Goal: Navigation & Orientation: Find specific page/section

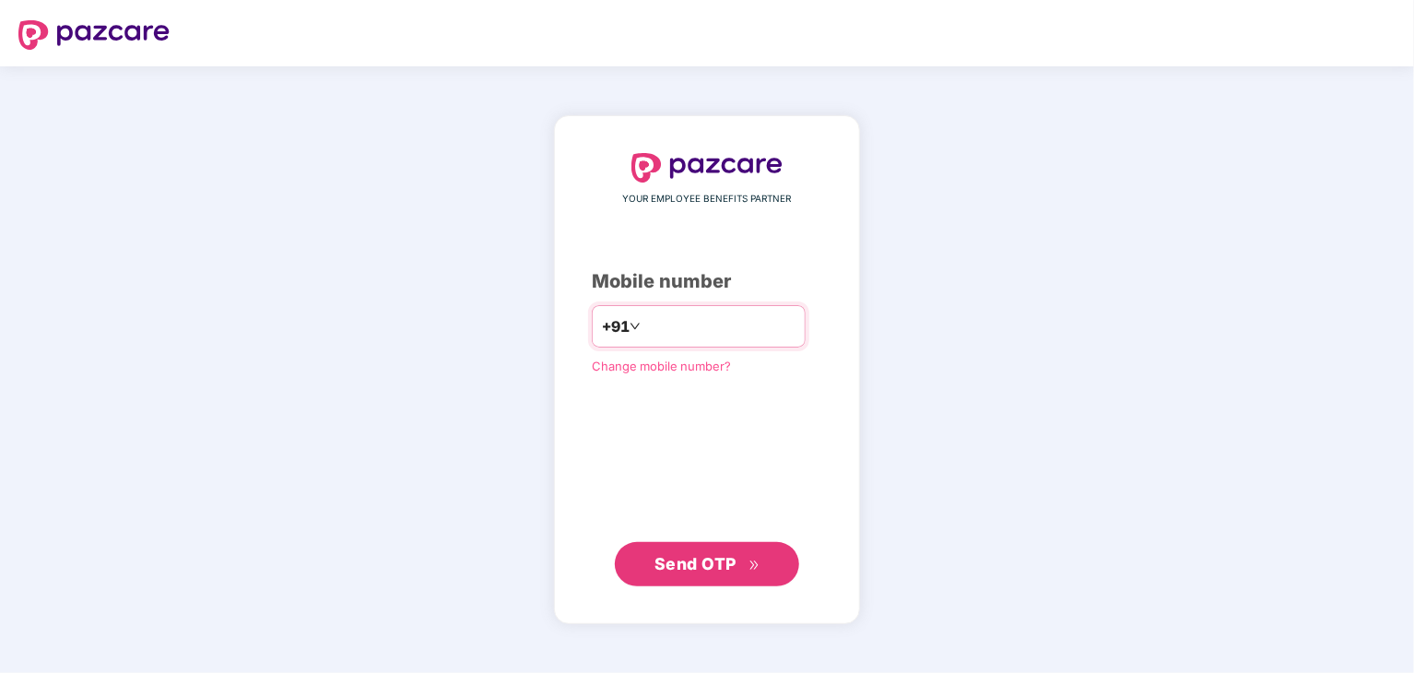
click at [644, 328] on input "number" at bounding box center [719, 325] width 151 height 29
type input "**********"
click at [728, 569] on span "Send OTP" at bounding box center [695, 563] width 82 height 19
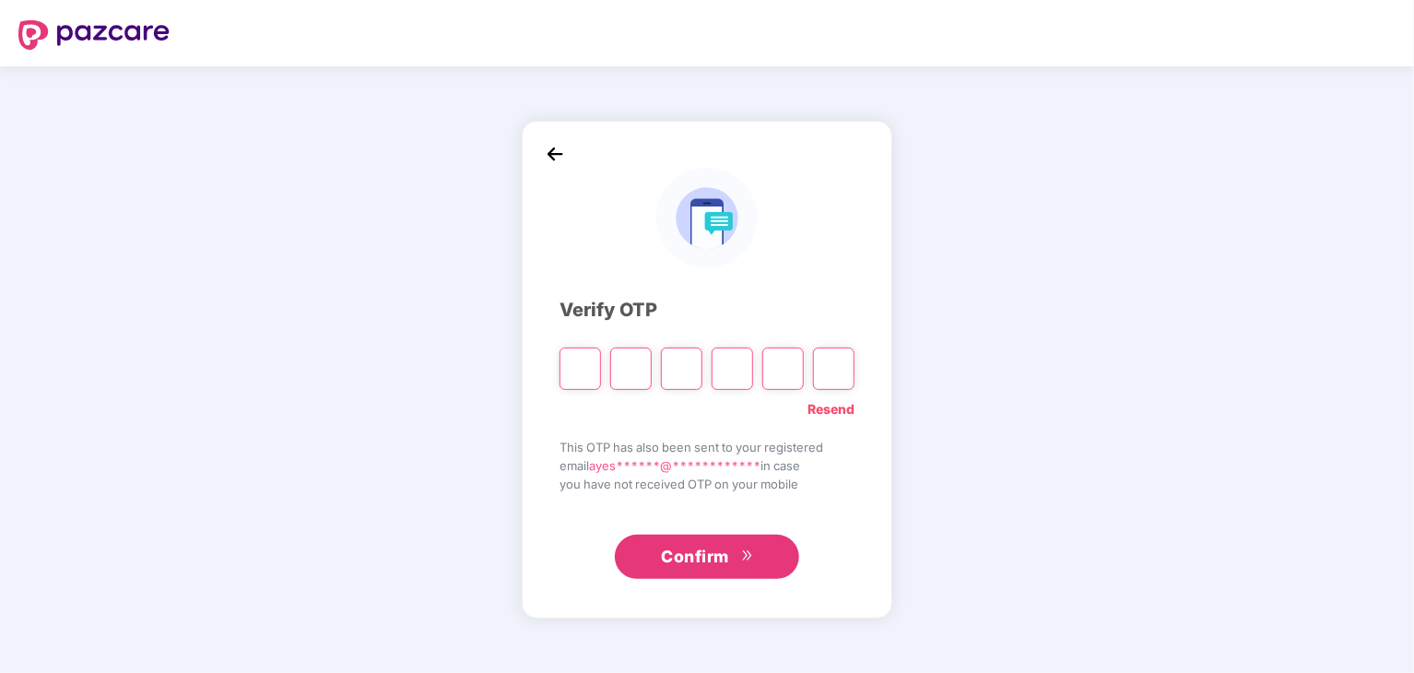
type input "*"
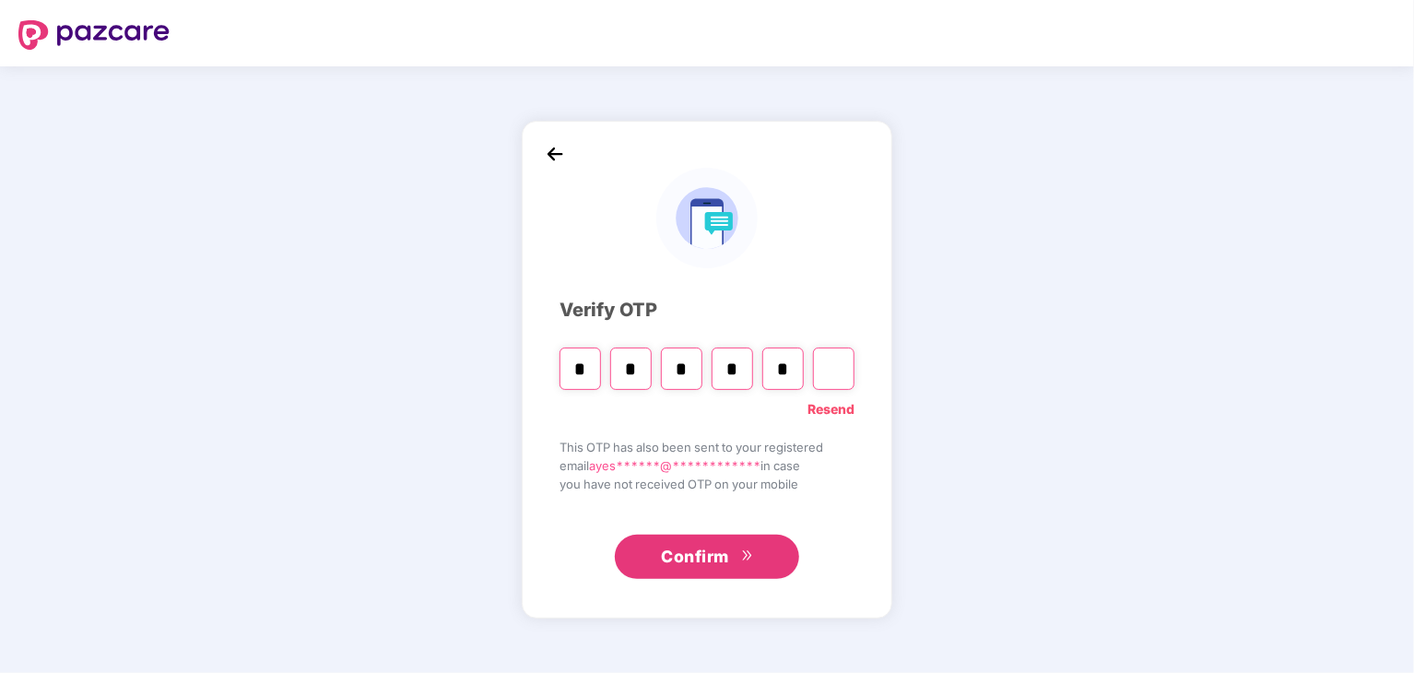
type input "*"
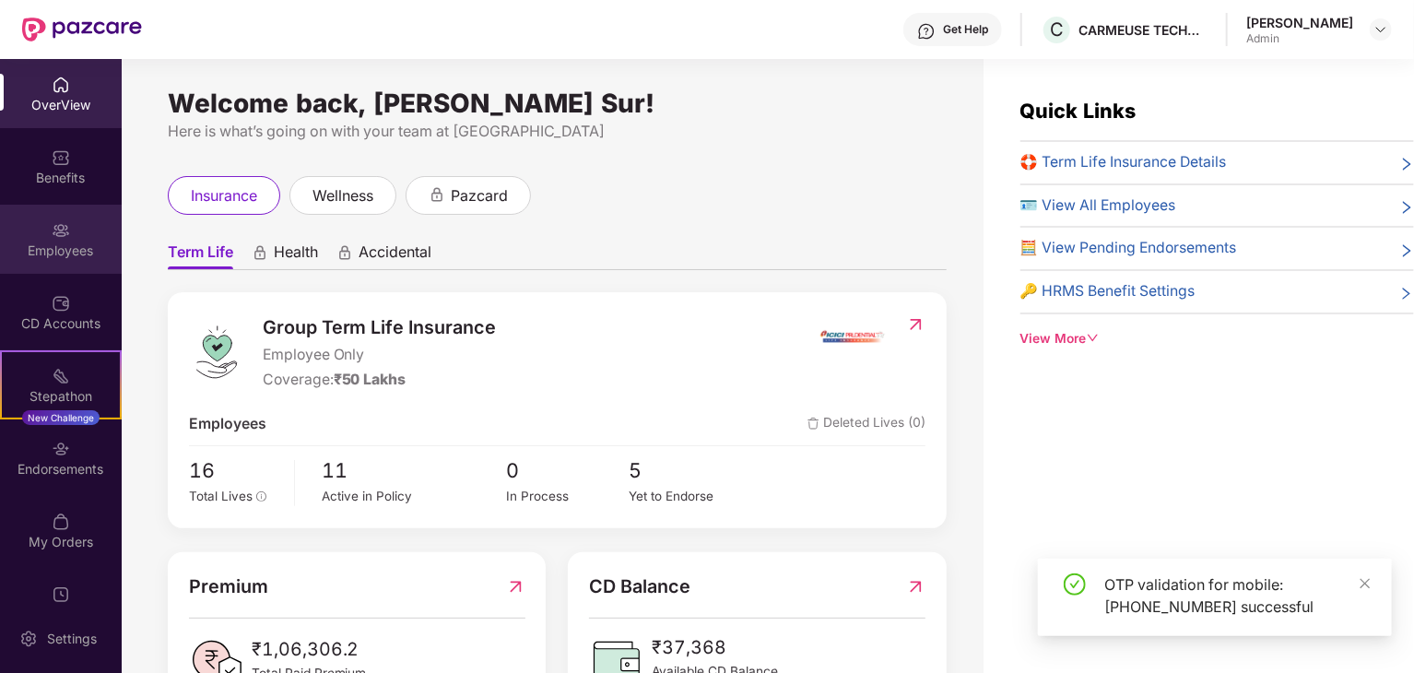
click at [59, 255] on div "Employees" at bounding box center [61, 250] width 122 height 18
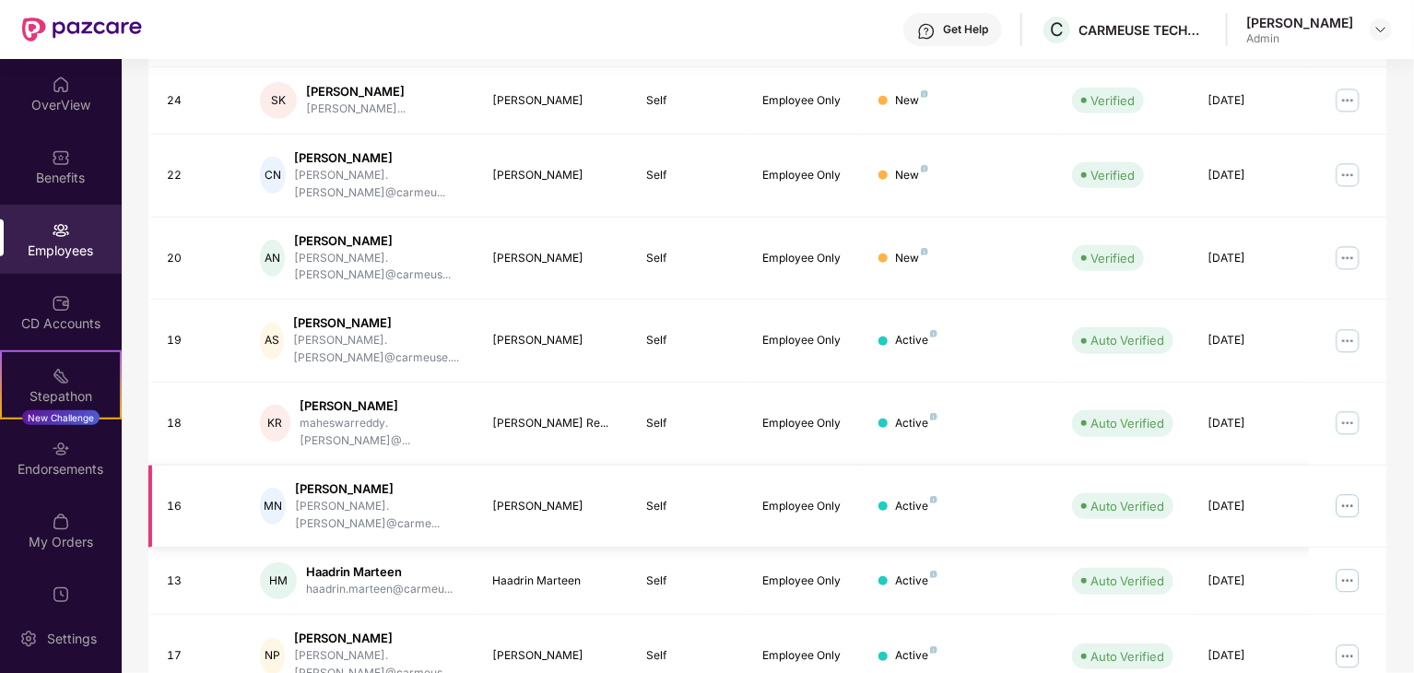
scroll to position [473, 0]
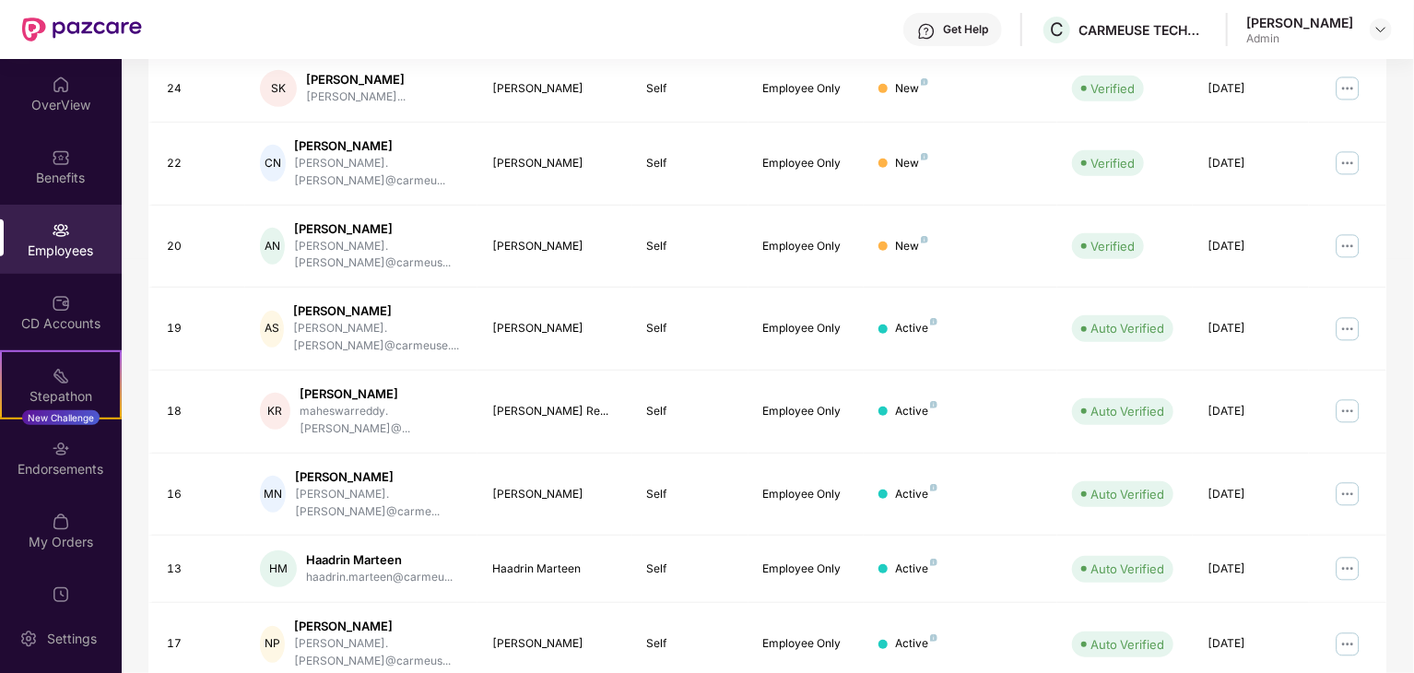
click at [52, 565] on div "OverView Benefits Employees CD Accounts Stepathon New Challenge Endorsements My…" at bounding box center [61, 331] width 122 height 545
click at [74, 546] on div "My Orders" at bounding box center [61, 542] width 122 height 18
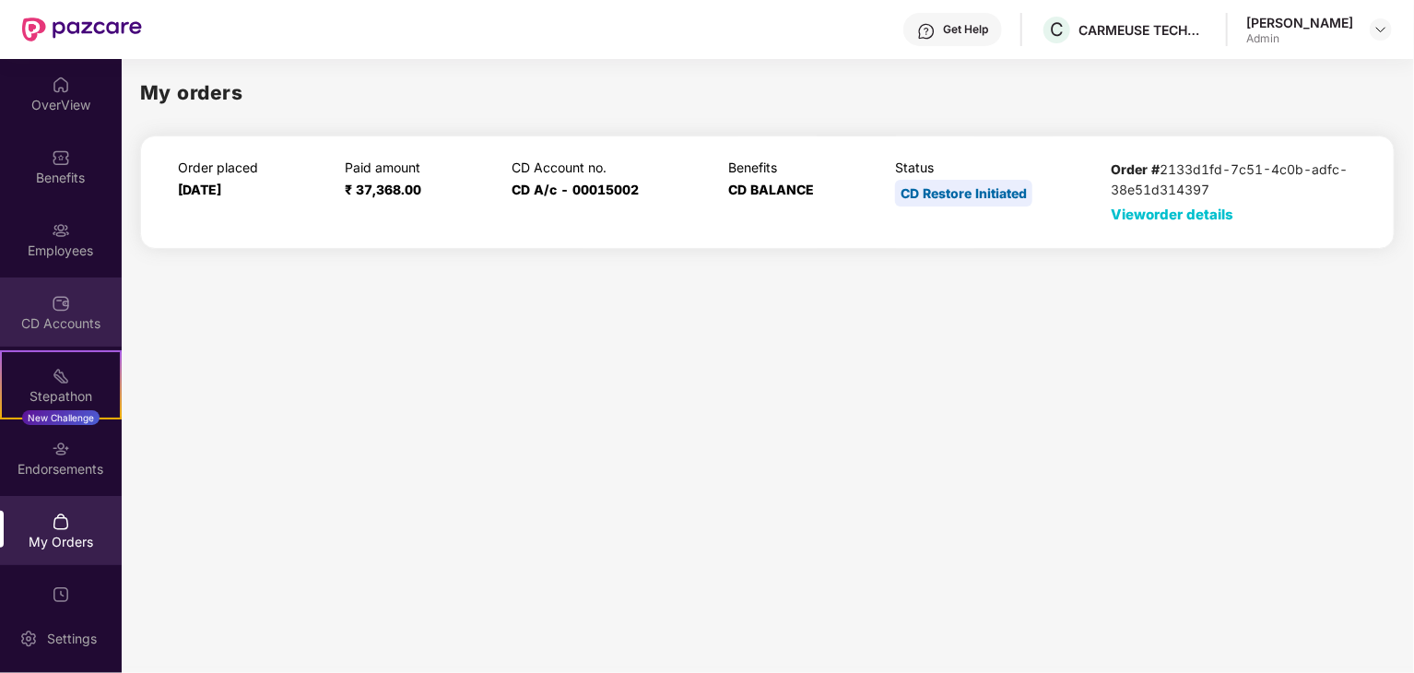
click at [16, 312] on div "CD Accounts" at bounding box center [61, 311] width 122 height 69
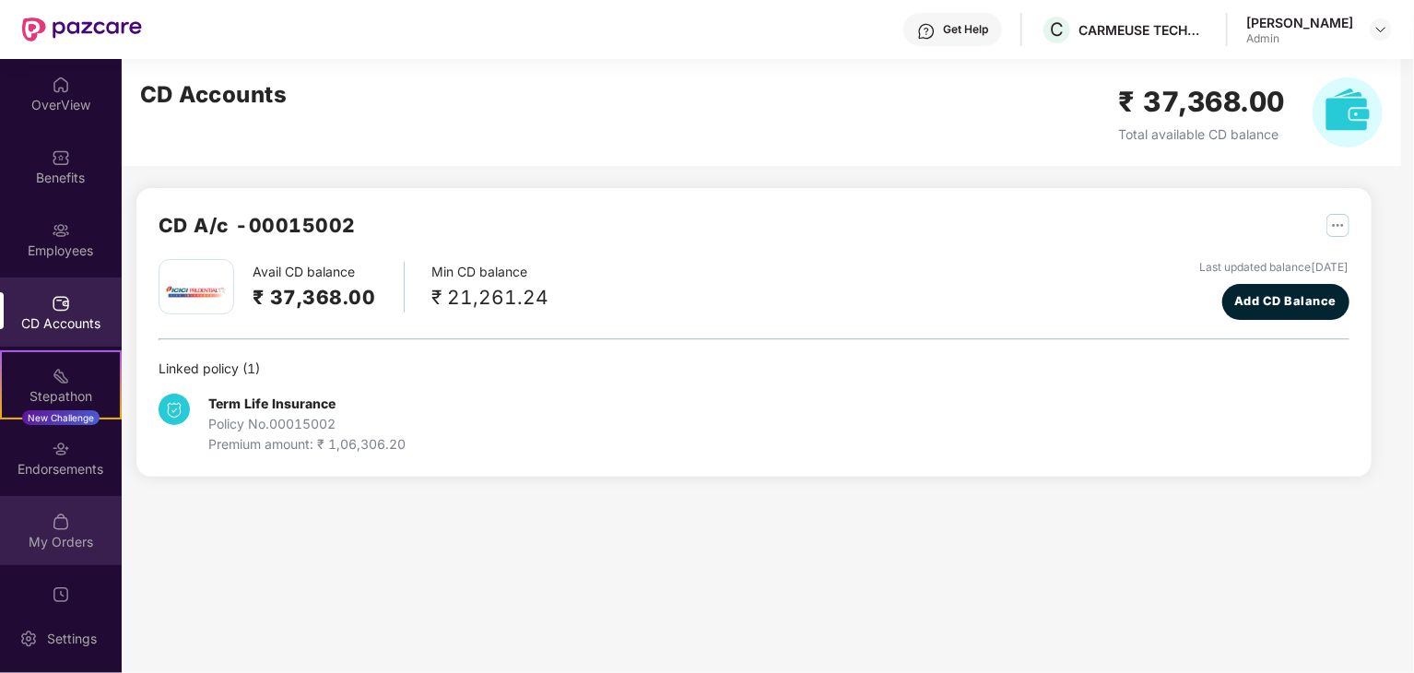
click at [89, 550] on div "My Orders" at bounding box center [61, 542] width 122 height 18
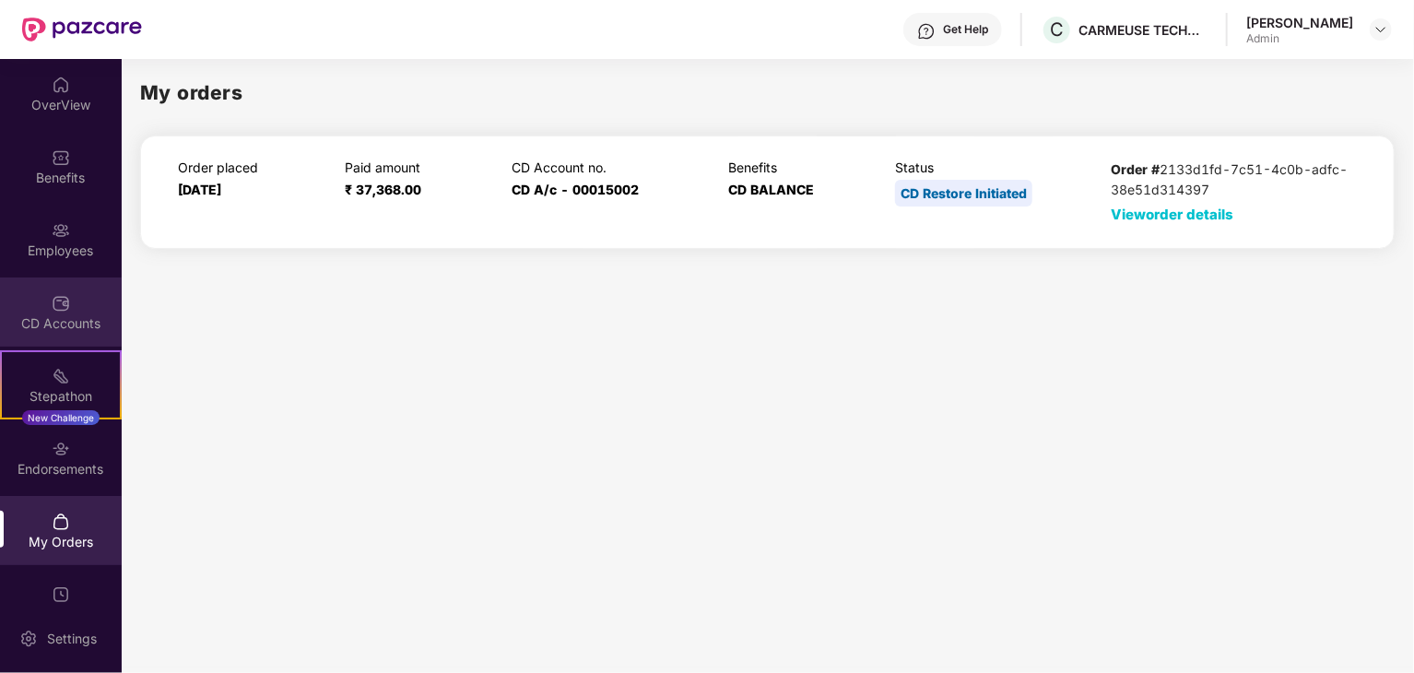
click at [92, 311] on div "CD Accounts" at bounding box center [61, 311] width 122 height 69
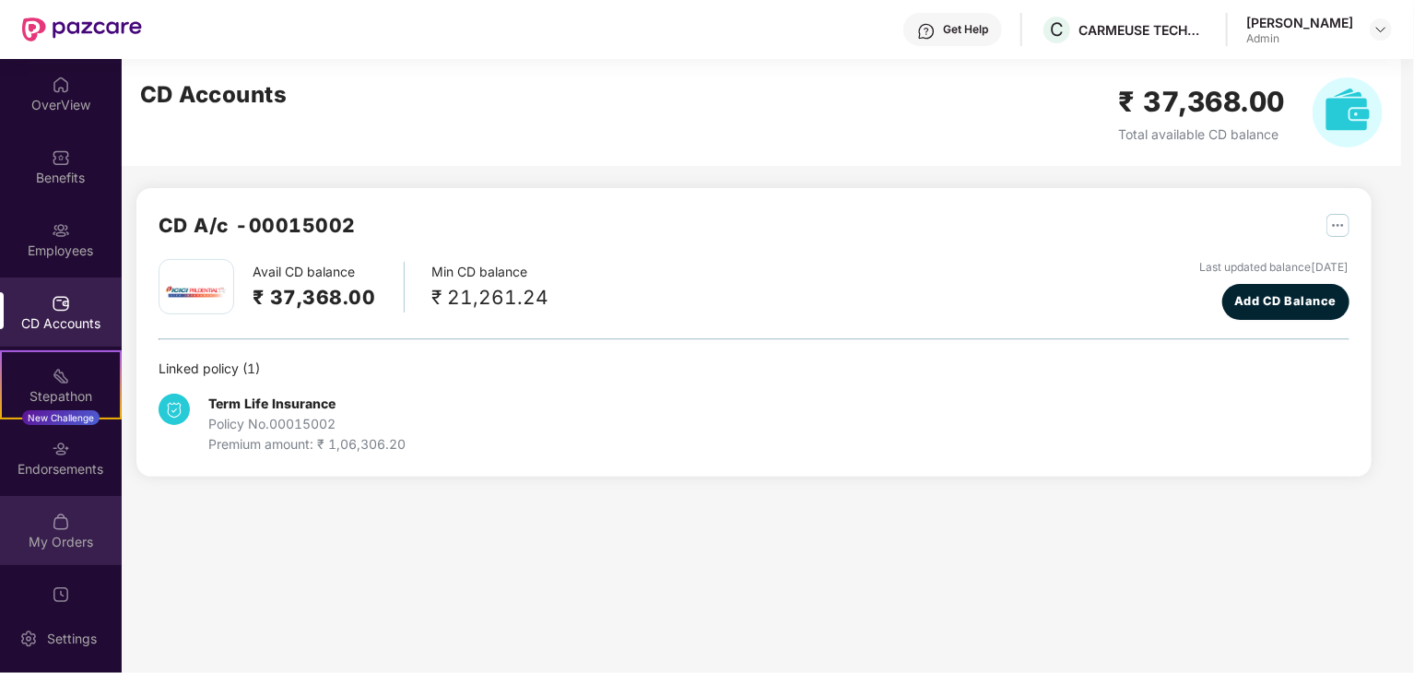
click at [79, 519] on div "My Orders" at bounding box center [61, 530] width 122 height 69
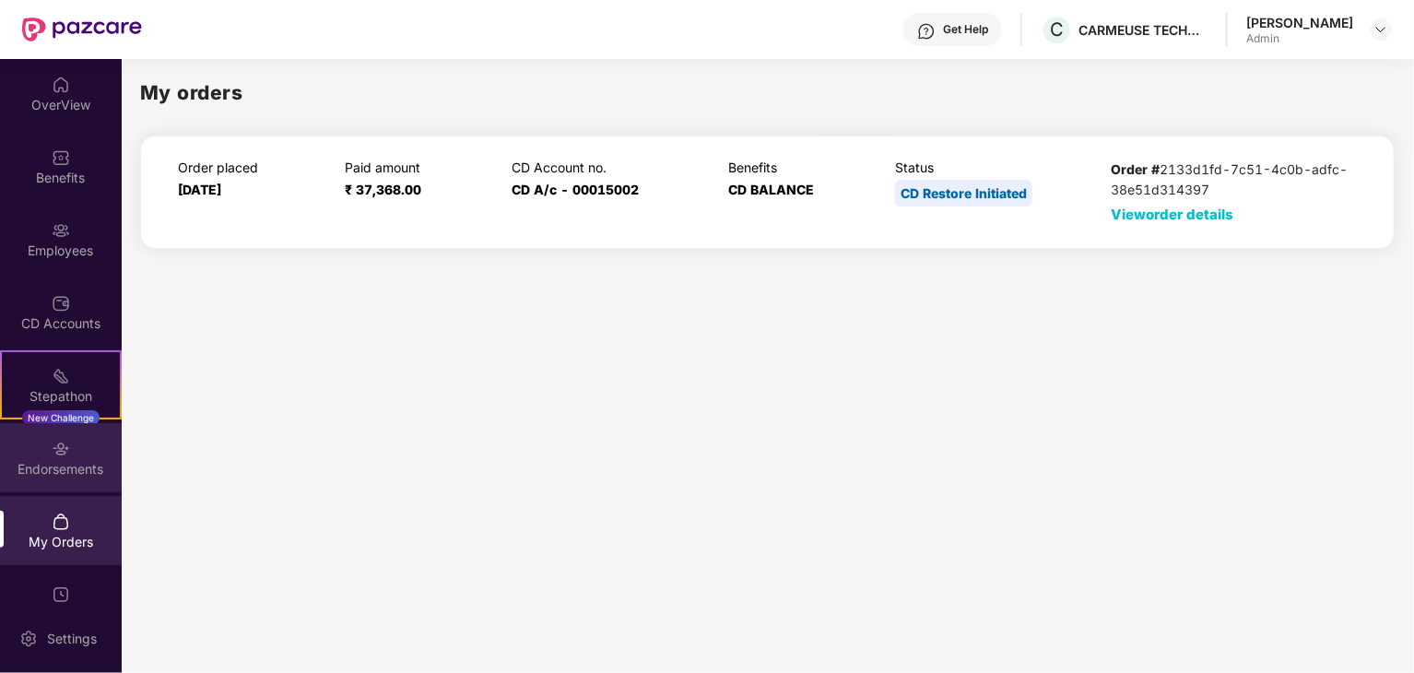
click at [92, 478] on div "Endorsements" at bounding box center [61, 457] width 122 height 69
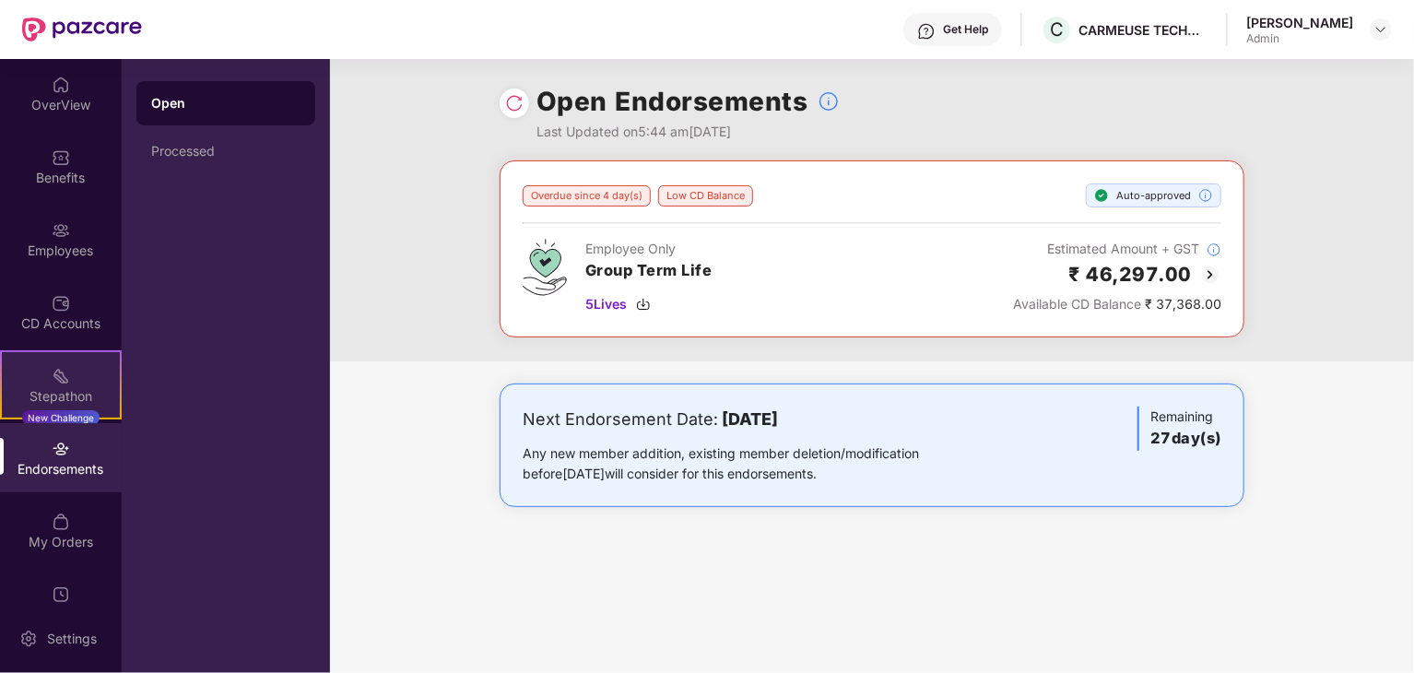
click at [57, 373] on img at bounding box center [61, 376] width 18 height 18
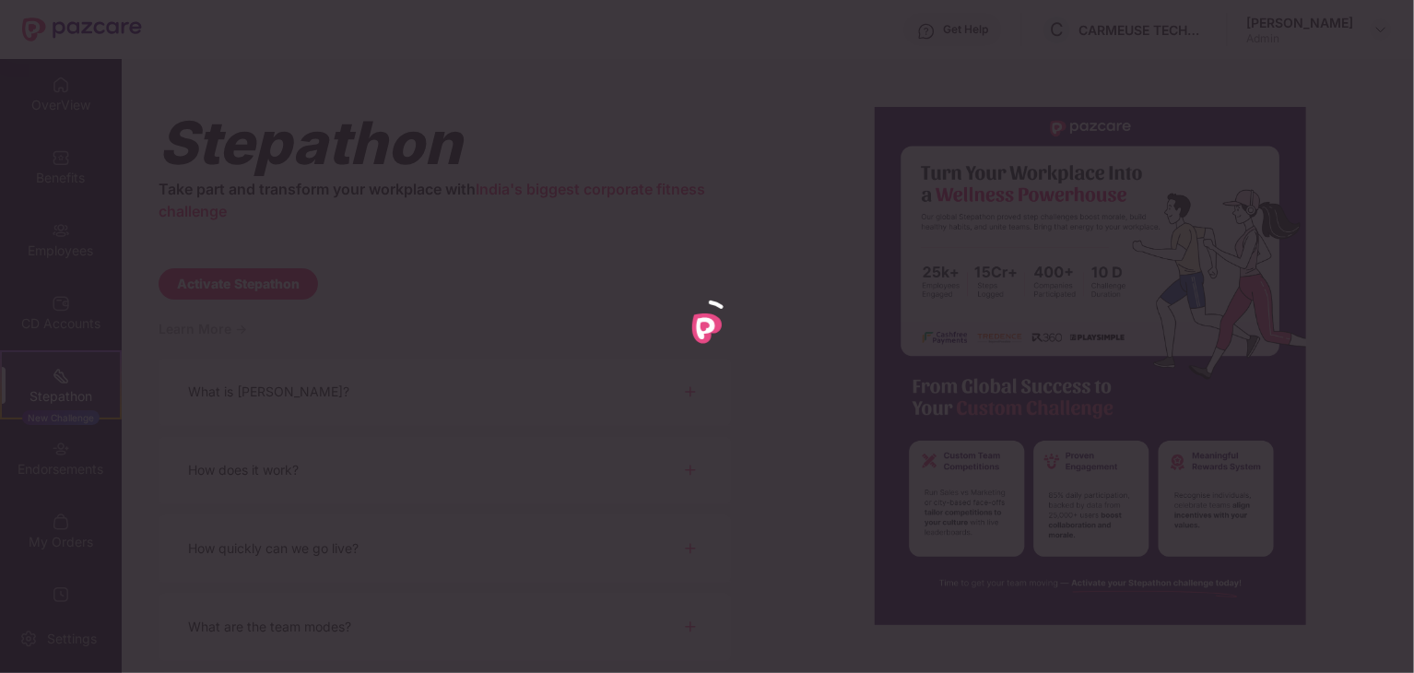
click at [61, 321] on div at bounding box center [707, 336] width 1414 height 673
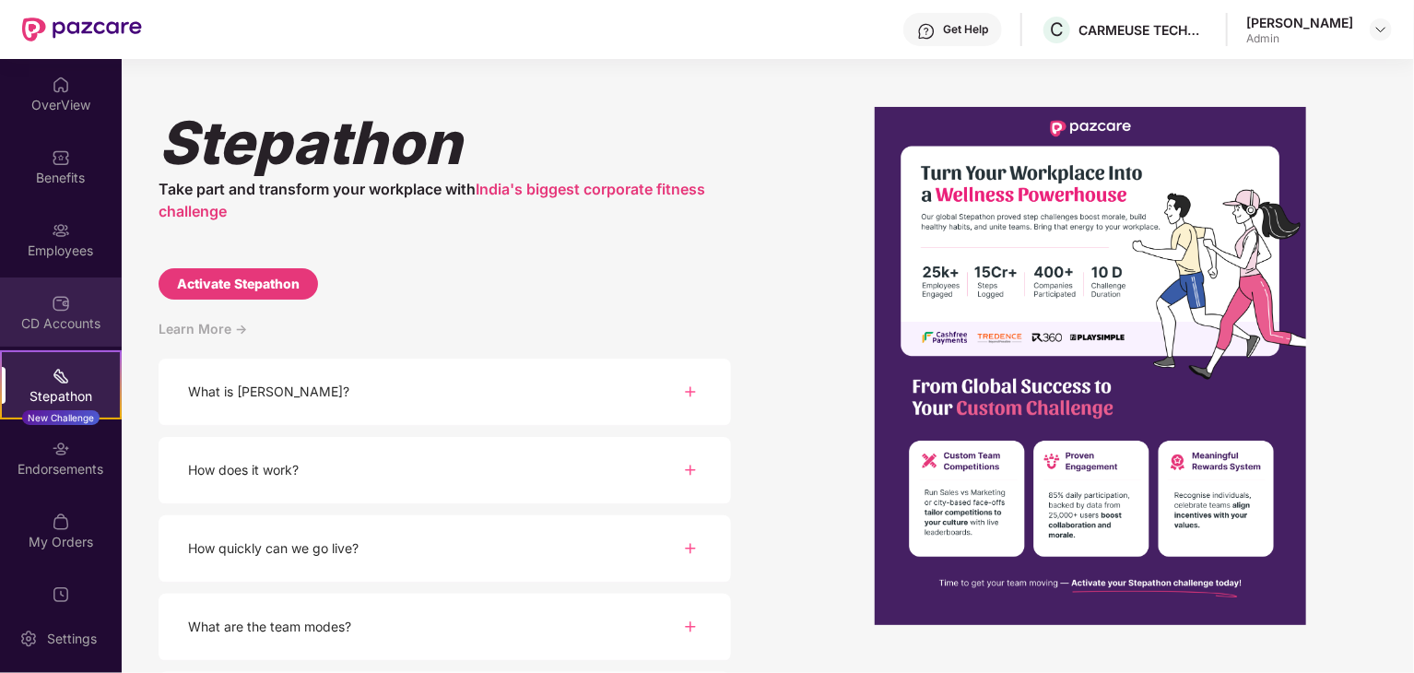
click at [85, 312] on div "CD Accounts" at bounding box center [61, 311] width 122 height 69
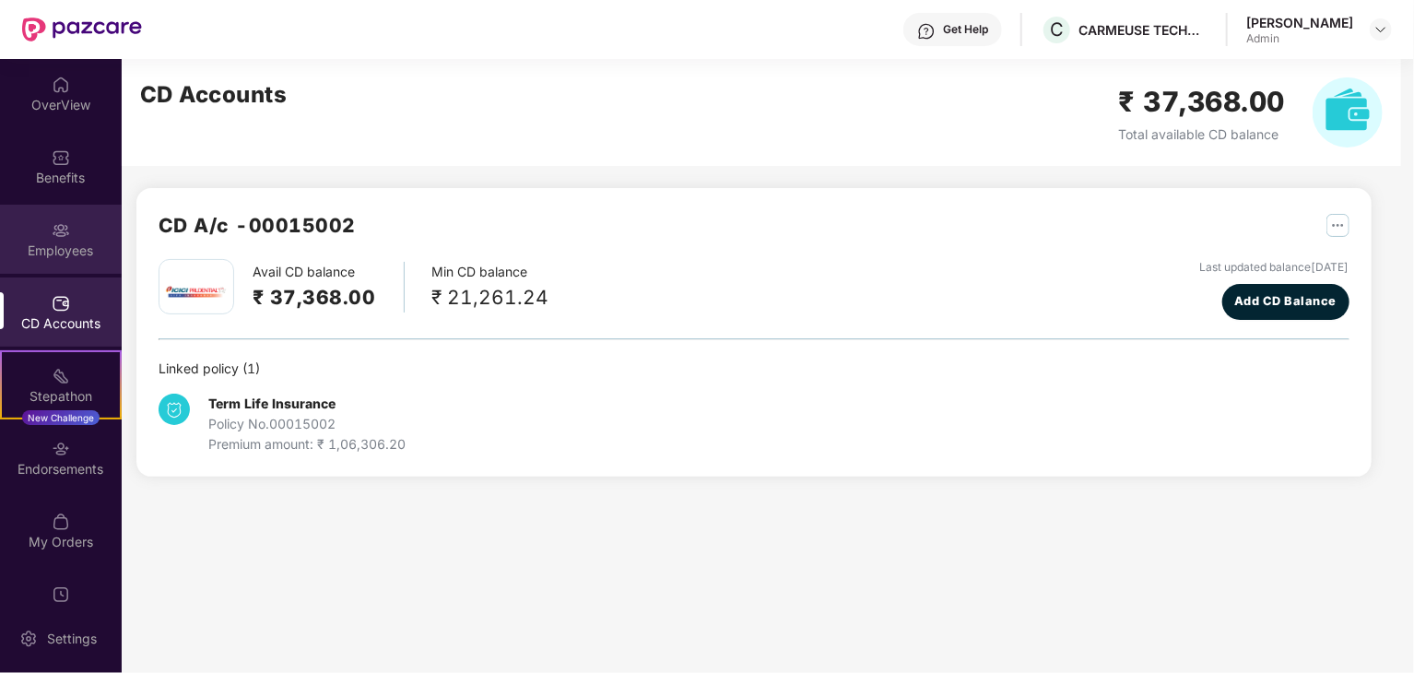
click at [85, 252] on div "Employees" at bounding box center [61, 250] width 122 height 18
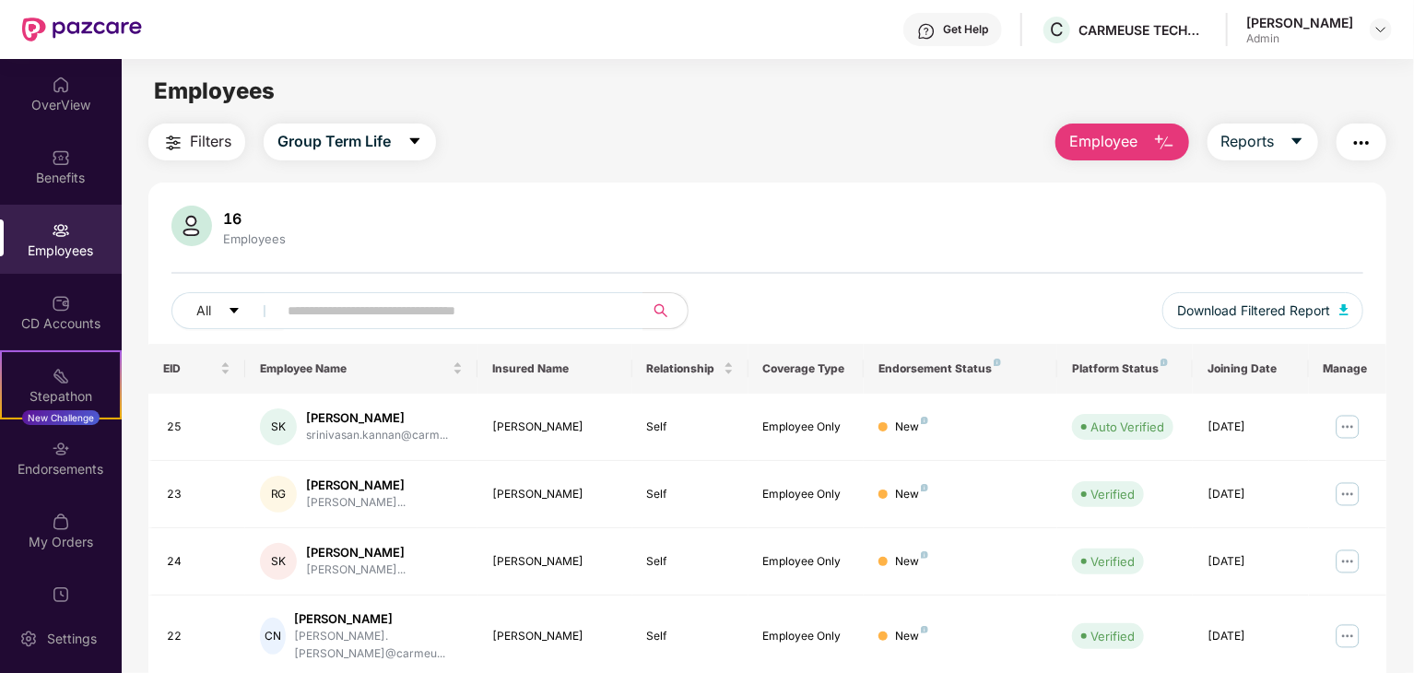
drag, startPoint x: 52, startPoint y: 330, endPoint x: 119, endPoint y: 241, distance: 111.1
click at [55, 328] on div "CD Accounts" at bounding box center [61, 323] width 122 height 18
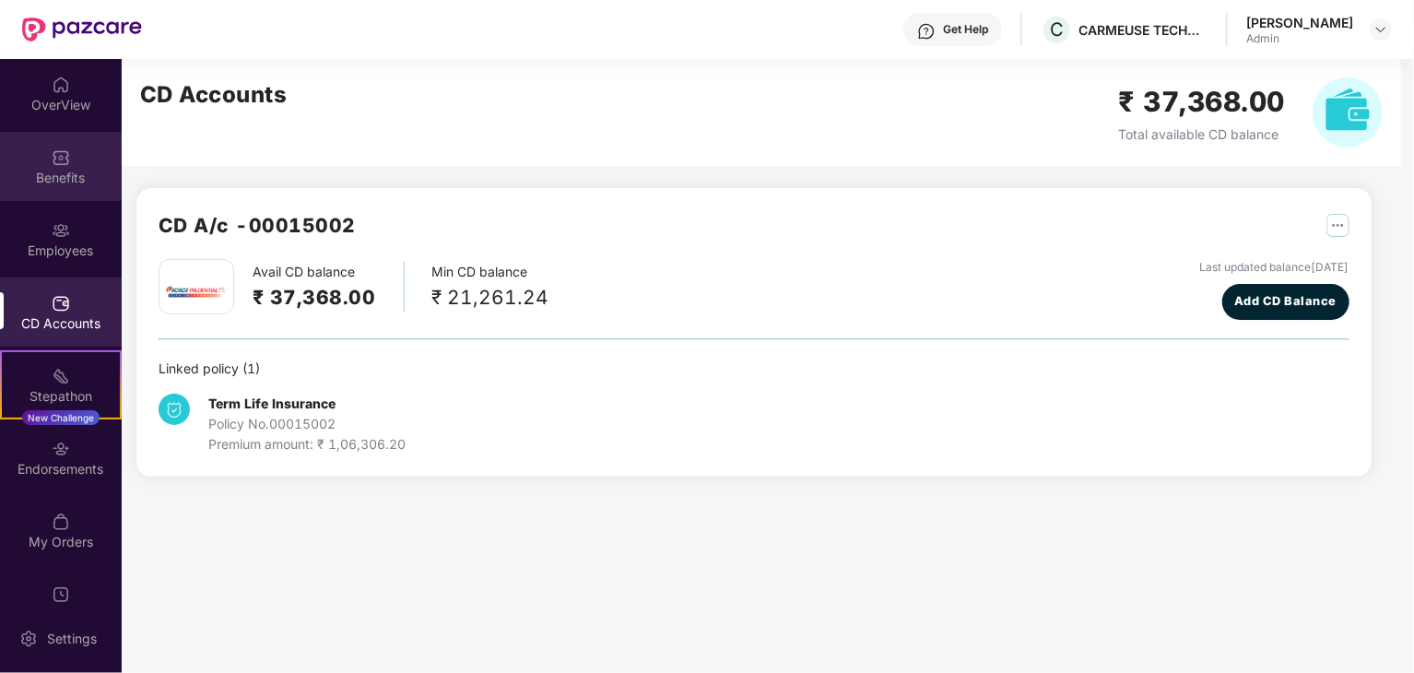
click at [53, 171] on div "Benefits" at bounding box center [61, 178] width 122 height 18
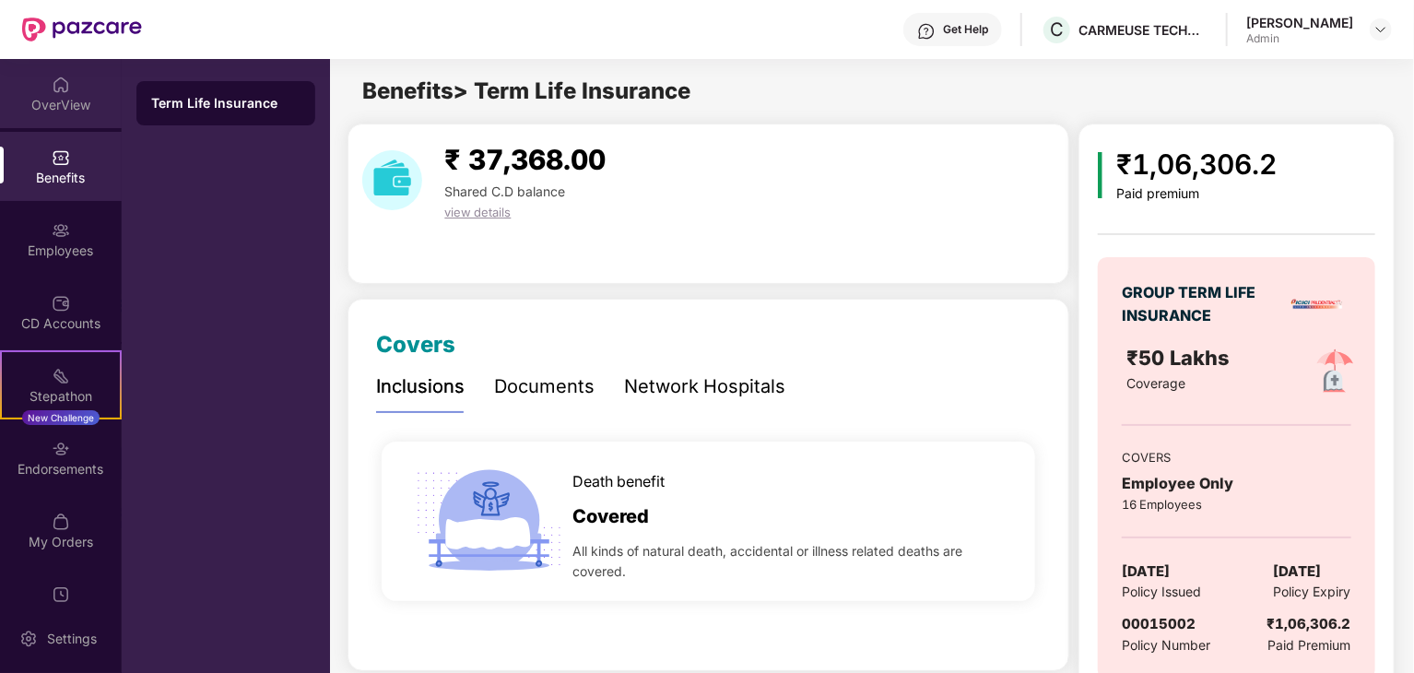
click at [98, 115] on div "OverView" at bounding box center [61, 93] width 122 height 69
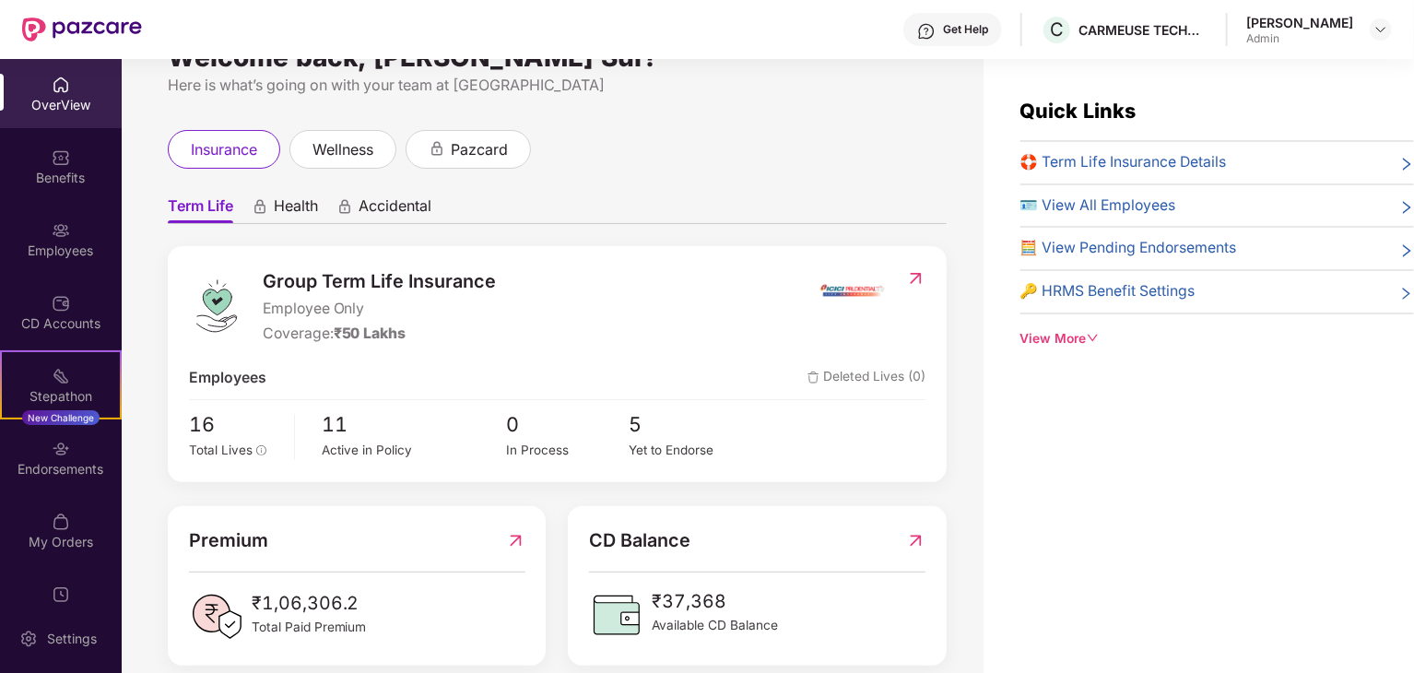
scroll to position [71, 0]
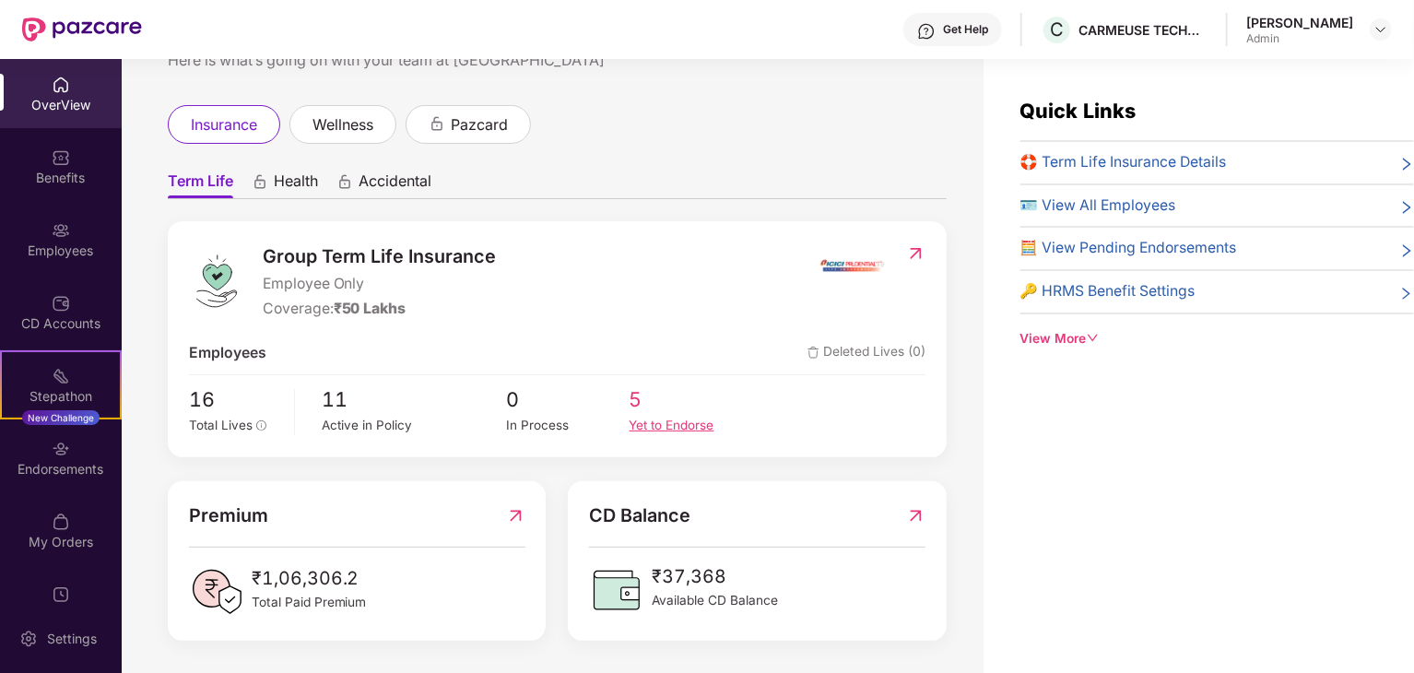
click at [656, 405] on span "5" at bounding box center [690, 399] width 123 height 31
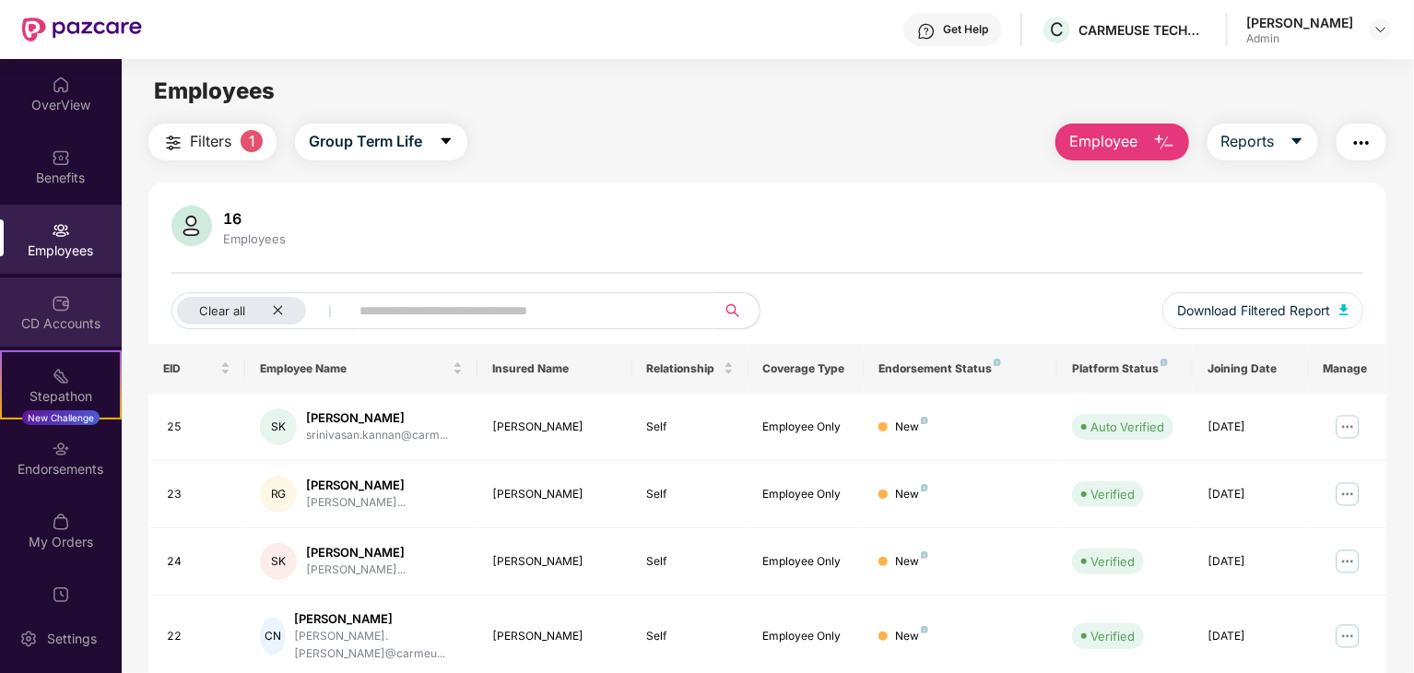
click at [59, 310] on img at bounding box center [61, 303] width 18 height 18
